Goal: Task Accomplishment & Management: Manage account settings

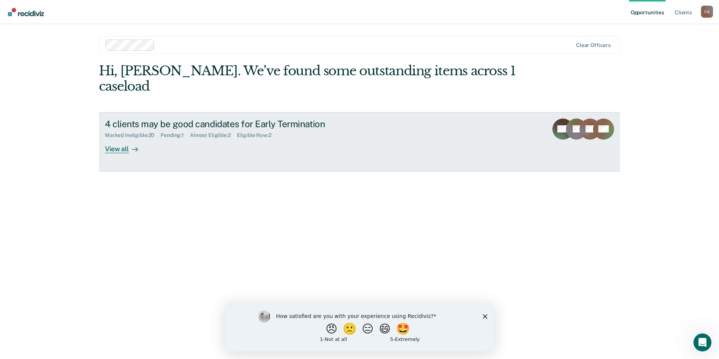
click at [120, 138] on div "View all" at bounding box center [126, 145] width 42 height 15
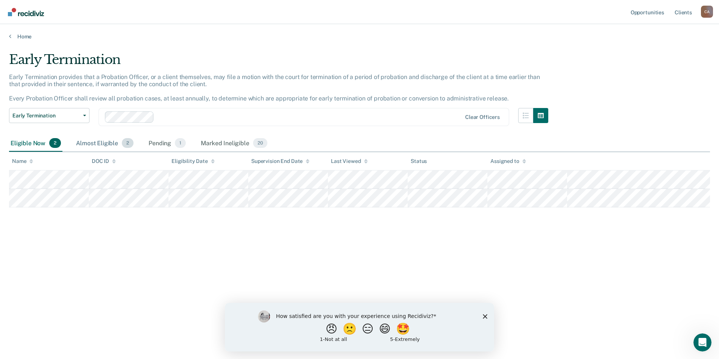
click at [100, 141] on div "Almost Eligible 2" at bounding box center [104, 143] width 61 height 17
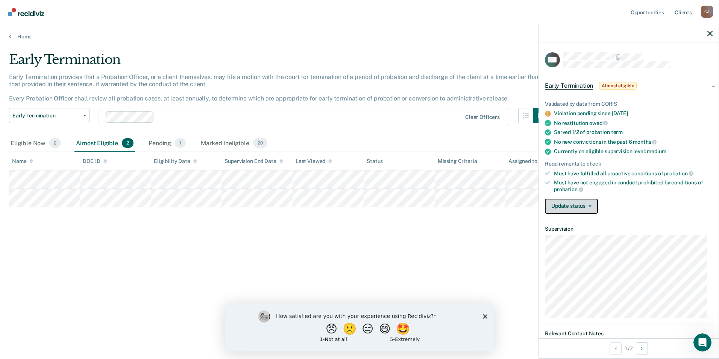
click at [572, 205] on button "Update status" at bounding box center [571, 205] width 53 height 15
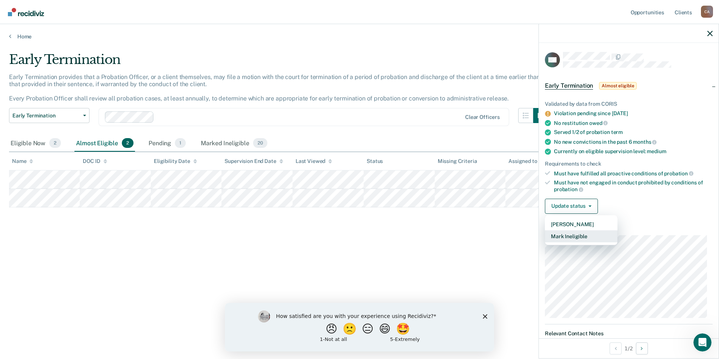
click at [575, 233] on button "Mark Ineligible" at bounding box center [581, 236] width 73 height 12
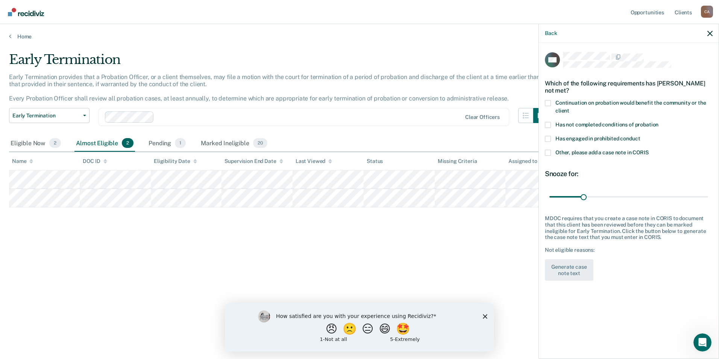
click at [549, 101] on span at bounding box center [548, 103] width 6 height 6
click at [569, 108] on input "Continuation on probation would benefit the community or the client" at bounding box center [569, 108] width 0 height 0
click at [547, 123] on span at bounding box center [548, 125] width 6 height 6
click at [658, 122] on input "Has not completed conditions of probation" at bounding box center [658, 122] width 0 height 0
click at [548, 137] on span at bounding box center [548, 139] width 6 height 6
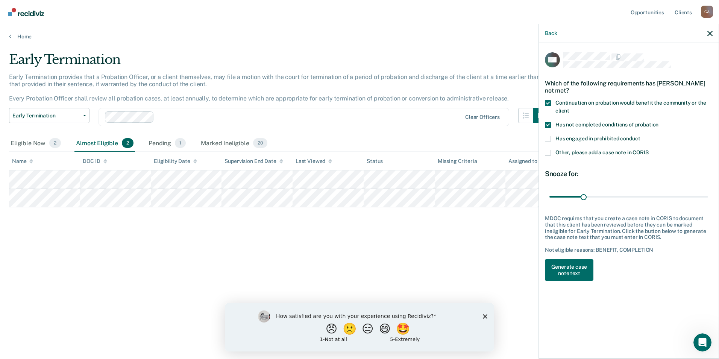
click at [640, 136] on input "Has engaged in prohibited conduct" at bounding box center [640, 136] width 0 height 0
drag, startPoint x: 582, startPoint y: 197, endPoint x: 730, endPoint y: 192, distance: 147.4
type input "143"
click at [708, 192] on input "range" at bounding box center [628, 196] width 159 height 13
click at [573, 267] on button "Generate case note text" at bounding box center [569, 270] width 48 height 22
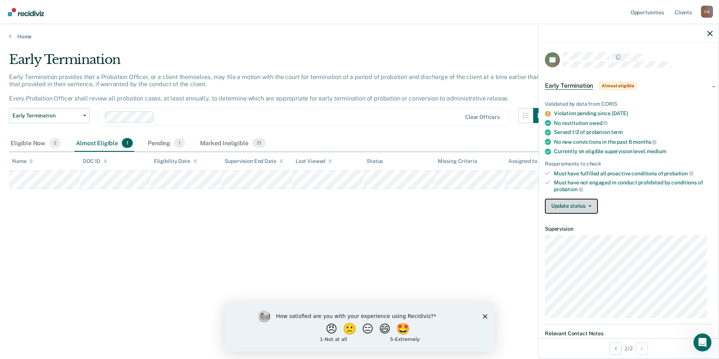
click at [568, 203] on button "Update status" at bounding box center [571, 205] width 53 height 15
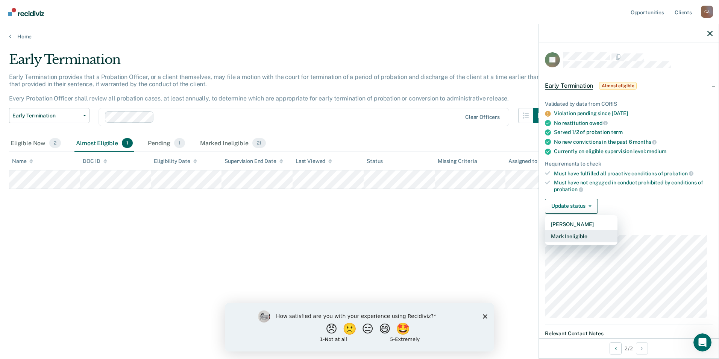
click at [571, 233] on button "Mark Ineligible" at bounding box center [581, 236] width 73 height 12
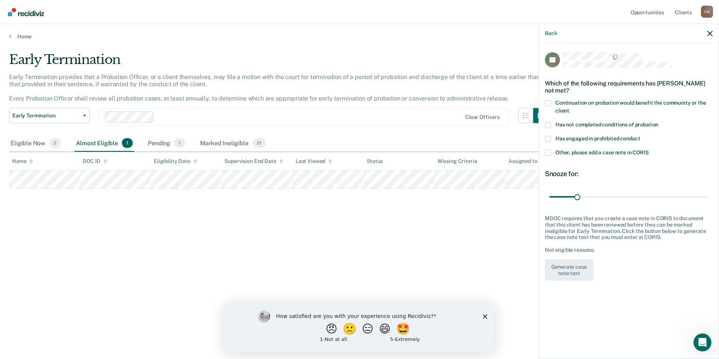
click at [548, 104] on span at bounding box center [548, 103] width 6 height 6
click at [569, 108] on input "Continuation on probation would benefit the community or the client" at bounding box center [569, 108] width 0 height 0
click at [546, 123] on span at bounding box center [548, 125] width 6 height 6
click at [658, 122] on input "Has not completed conditions of probation" at bounding box center [658, 122] width 0 height 0
click at [550, 138] on span at bounding box center [548, 139] width 6 height 6
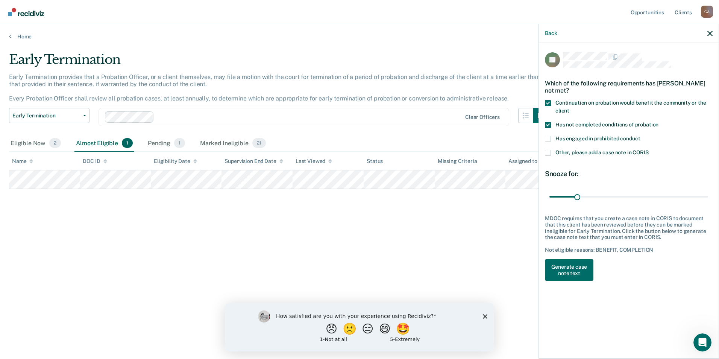
click at [640, 136] on input "Has engaged in prohibited conduct" at bounding box center [640, 136] width 0 height 0
drag, startPoint x: 578, startPoint y: 195, endPoint x: 711, endPoint y: 194, distance: 133.4
type input "180"
click at [708, 194] on input "range" at bounding box center [628, 196] width 159 height 13
click at [574, 268] on button "Generate case note text" at bounding box center [569, 270] width 48 height 22
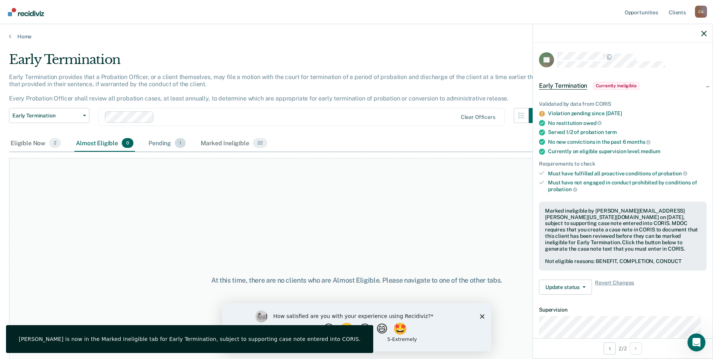
click at [163, 144] on div "Pending 1" at bounding box center [167, 143] width 40 height 17
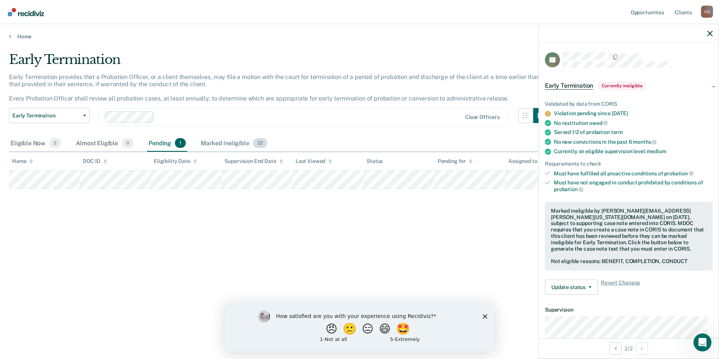
click at [226, 142] on div "Marked Ineligible 22" at bounding box center [233, 143] width 69 height 17
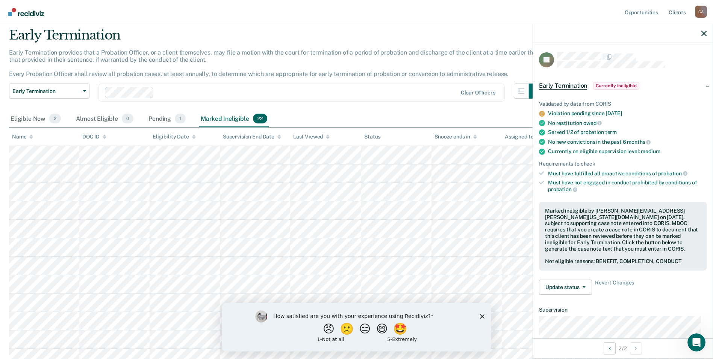
scroll to position [38, 0]
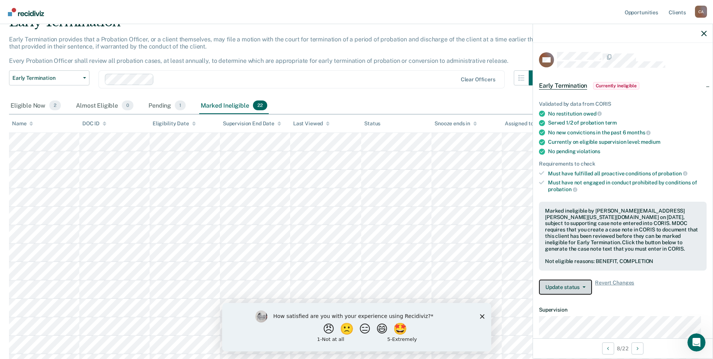
click at [576, 288] on button "Update status" at bounding box center [565, 286] width 53 height 15
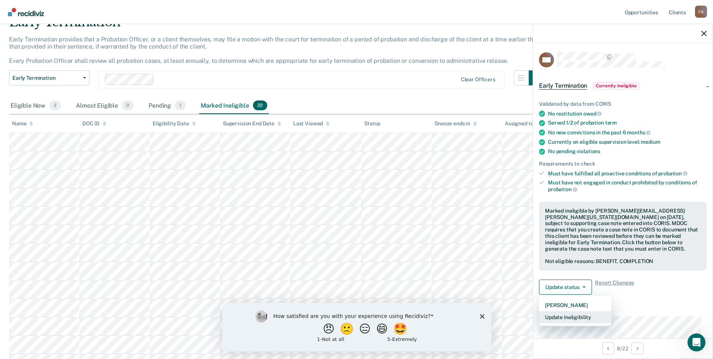
click at [574, 314] on button "Update Ineligibility" at bounding box center [575, 317] width 73 height 12
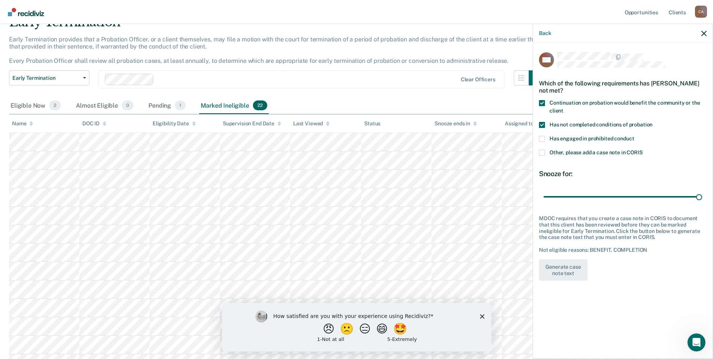
click at [540, 124] on span at bounding box center [542, 125] width 6 height 6
click at [652, 122] on input "Has not completed conditions of probation" at bounding box center [652, 122] width 0 height 0
click at [542, 105] on span at bounding box center [542, 103] width 6 height 6
click at [563, 108] on input "Continuation on probation would benefit the community or the client" at bounding box center [563, 108] width 0 height 0
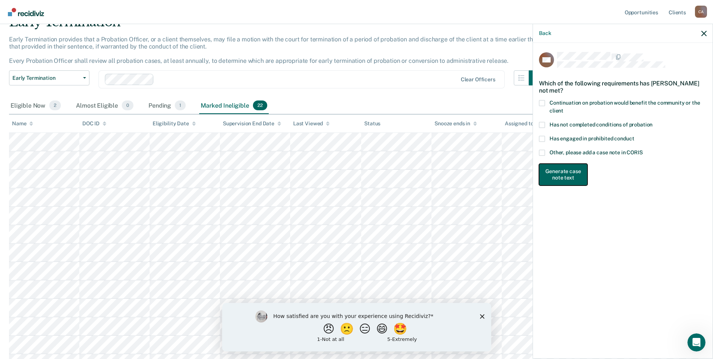
click at [565, 170] on button "Generate case note text" at bounding box center [563, 174] width 48 height 22
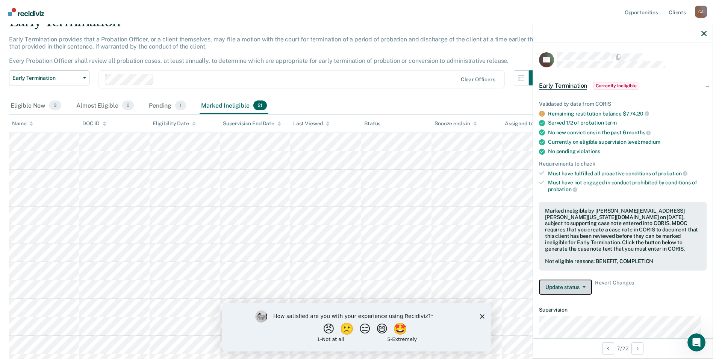
click at [583, 281] on button "Update status" at bounding box center [565, 286] width 53 height 15
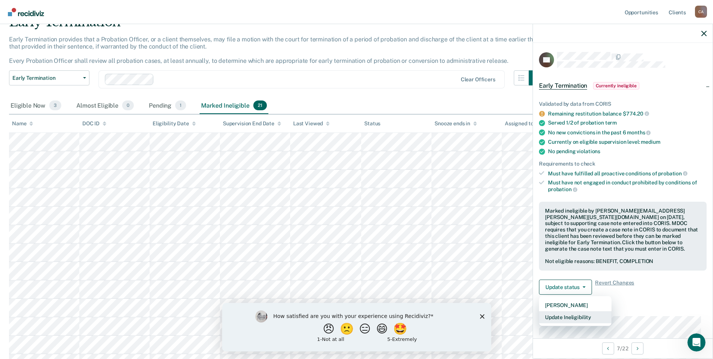
click at [578, 314] on button "Update Ineligibility" at bounding box center [575, 317] width 73 height 12
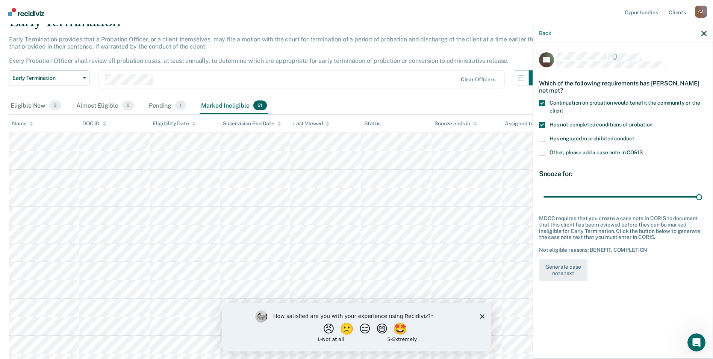
click at [542, 123] on span at bounding box center [542, 125] width 6 height 6
click at [652, 122] on input "Has not completed conditions of probation" at bounding box center [652, 122] width 0 height 0
type input "94"
click at [540, 103] on span at bounding box center [542, 103] width 6 height 6
click at [563, 108] on input "Continuation on probation would benefit the community or the client" at bounding box center [563, 108] width 0 height 0
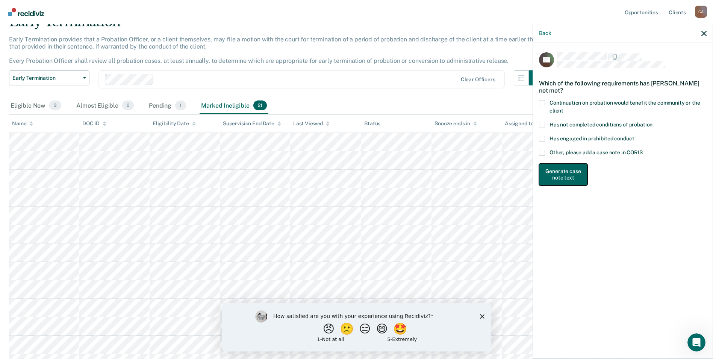
click at [571, 176] on button "Generate case note text" at bounding box center [563, 174] width 48 height 22
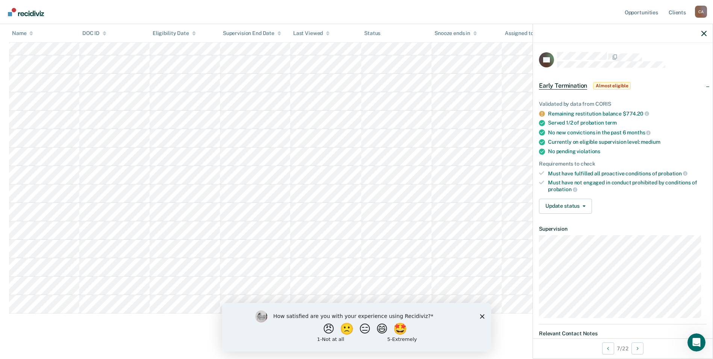
scroll to position [188, 0]
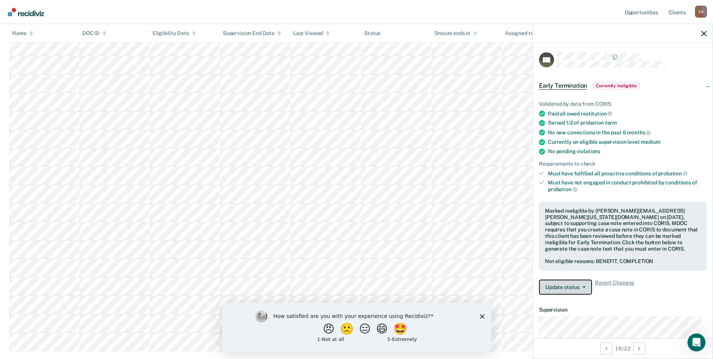
click at [582, 287] on button "Update status" at bounding box center [565, 286] width 53 height 15
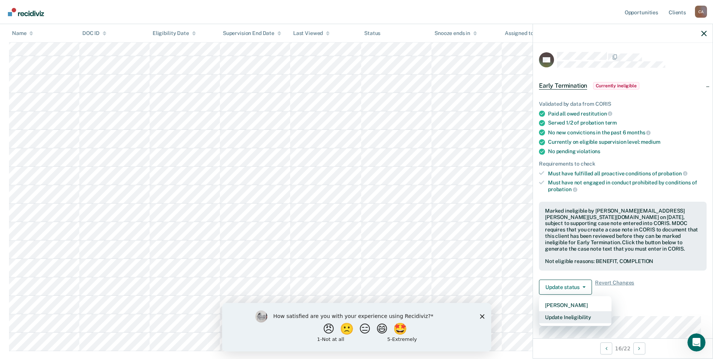
click at [569, 315] on button "Update Ineligibility" at bounding box center [575, 317] width 73 height 12
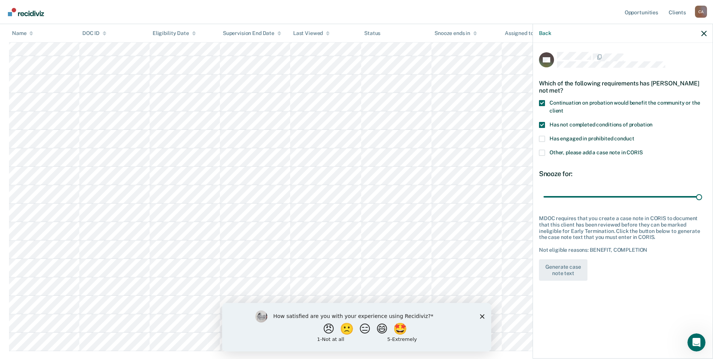
click at [543, 125] on span at bounding box center [542, 125] width 6 height 6
click at [652, 122] on input "Has not completed conditions of probation" at bounding box center [652, 122] width 0 height 0
click at [541, 104] on span at bounding box center [542, 103] width 6 height 6
click at [563, 108] on input "Continuation on probation would benefit the community or the client" at bounding box center [563, 108] width 0 height 0
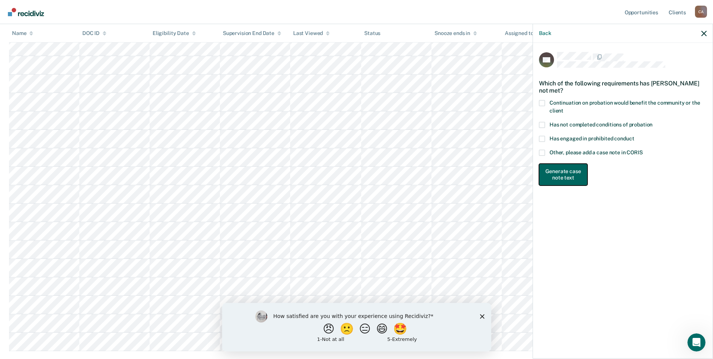
click at [560, 172] on button "Generate case note text" at bounding box center [563, 174] width 48 height 22
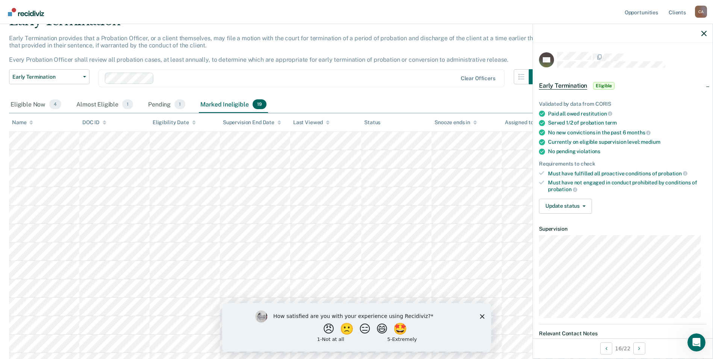
scroll to position [0, 0]
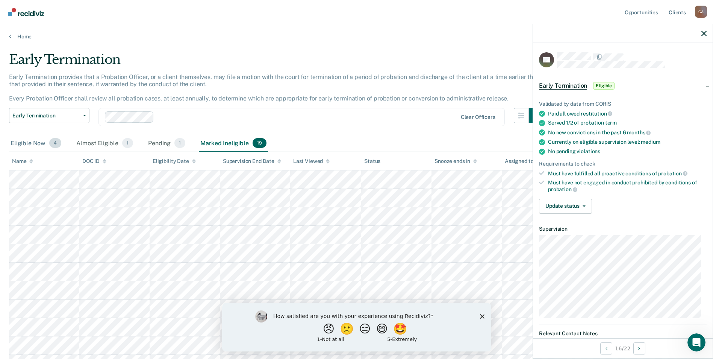
click at [39, 143] on div "Eligible Now 4" at bounding box center [36, 143] width 54 height 17
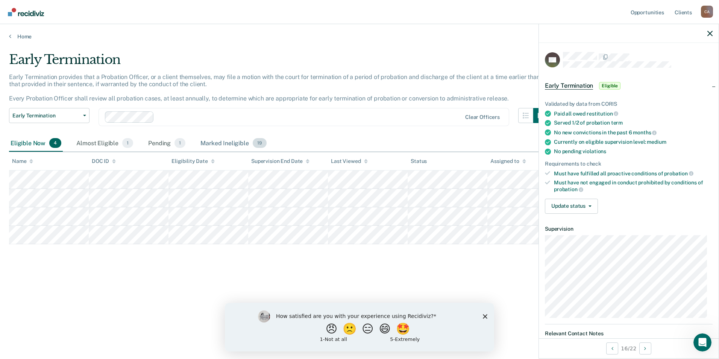
click at [213, 144] on div "Marked Ineligible 19" at bounding box center [233, 143] width 69 height 17
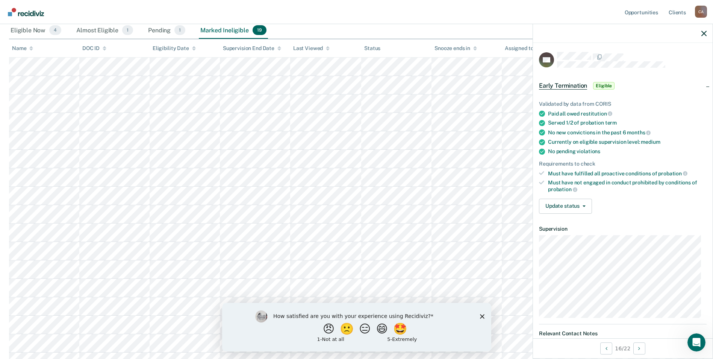
scroll to position [150, 0]
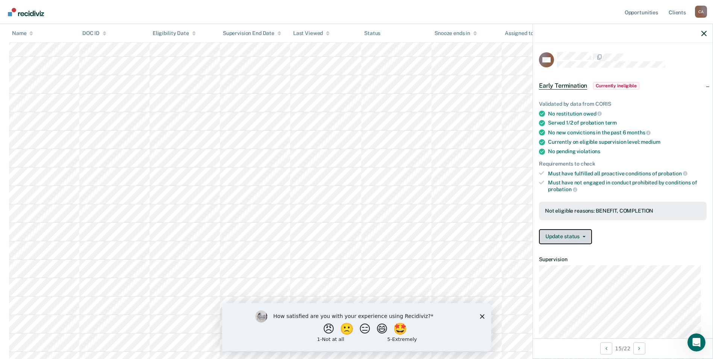
click at [569, 237] on button "Update status" at bounding box center [565, 236] width 53 height 15
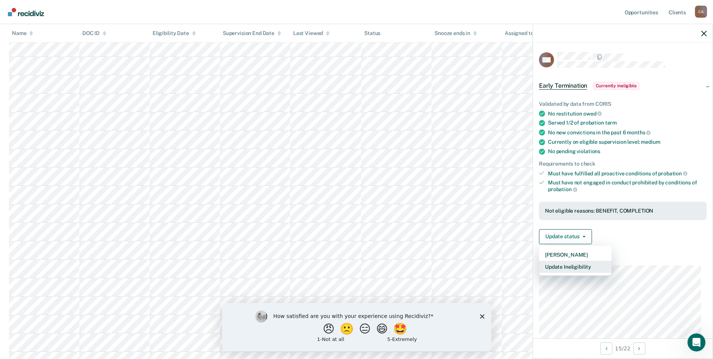
click at [568, 263] on button "Update Ineligibility" at bounding box center [575, 266] width 73 height 12
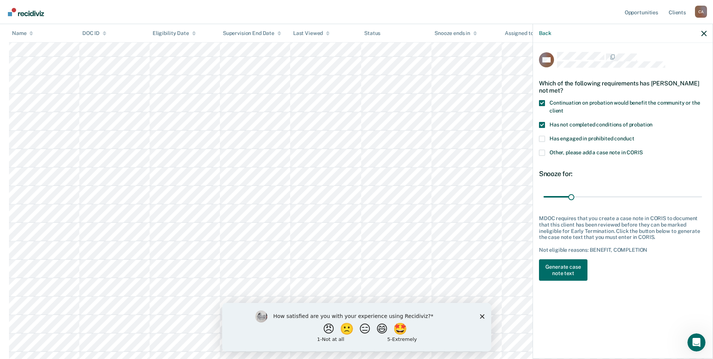
click at [542, 125] on span at bounding box center [542, 125] width 6 height 6
click at [652, 122] on input "Has not completed conditions of probation" at bounding box center [652, 122] width 0 height 0
click at [543, 103] on span at bounding box center [542, 103] width 6 height 6
click at [563, 108] on input "Continuation on probation would benefit the community or the client" at bounding box center [563, 108] width 0 height 0
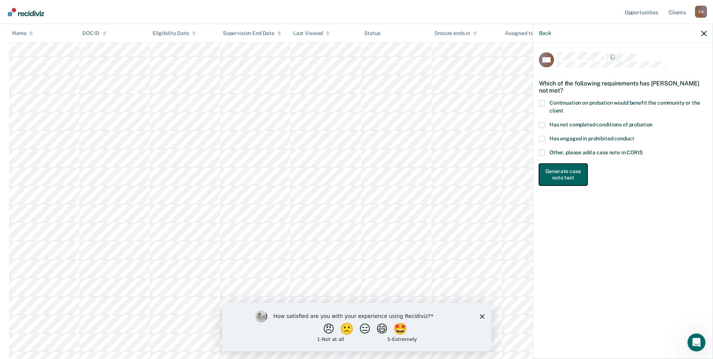
click at [570, 172] on button "Generate case note text" at bounding box center [563, 174] width 48 height 22
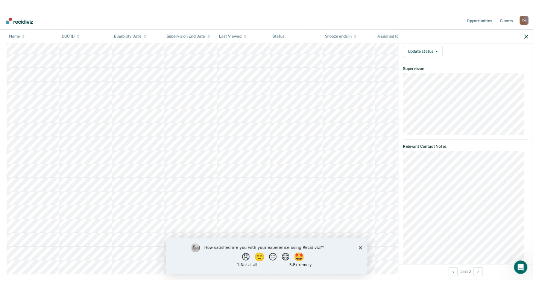
scroll to position [176, 0]
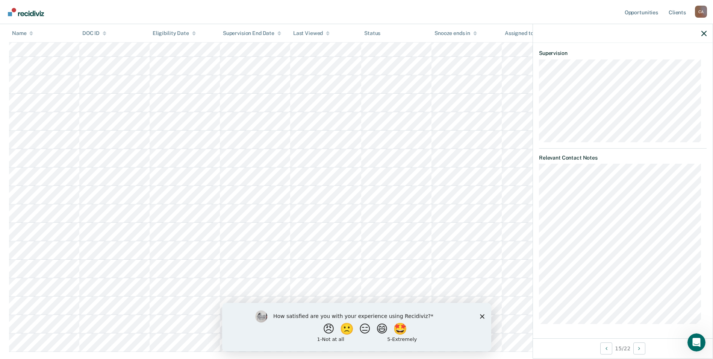
drag, startPoint x: 539, startPoint y: 102, endPoint x: 624, endPoint y: 341, distance: 253.2
click at [624, 341] on div "MD Early Termination Eligible Validated by data from CORIS No restitution owed …" at bounding box center [623, 191] width 180 height 335
copy div "Validated by data from CORIS No restitution owed Served 1/2 of probation term N…"
